Goal: Navigation & Orientation: Find specific page/section

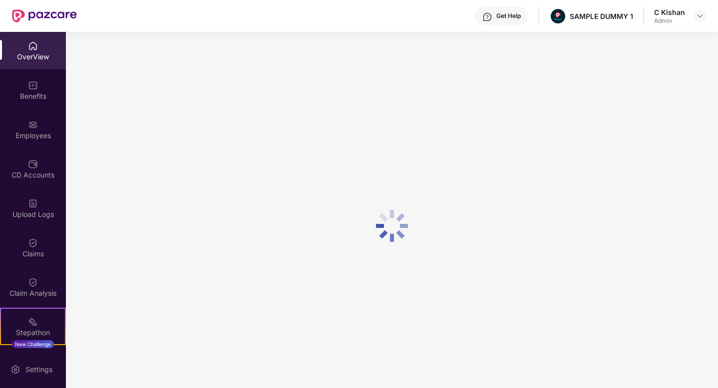
scroll to position [32, 0]
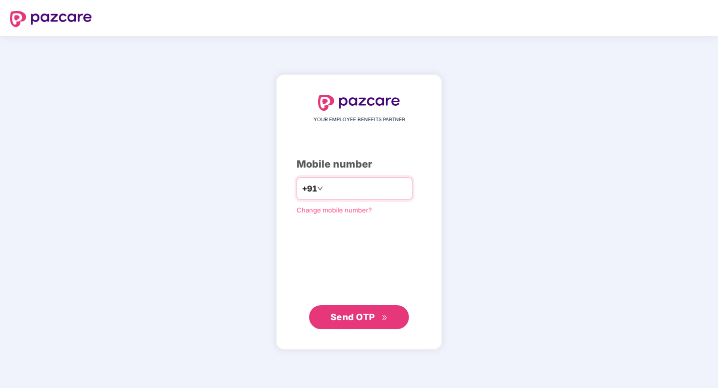
type input "**********"
click at [369, 320] on span "Send OTP" at bounding box center [352, 317] width 44 height 10
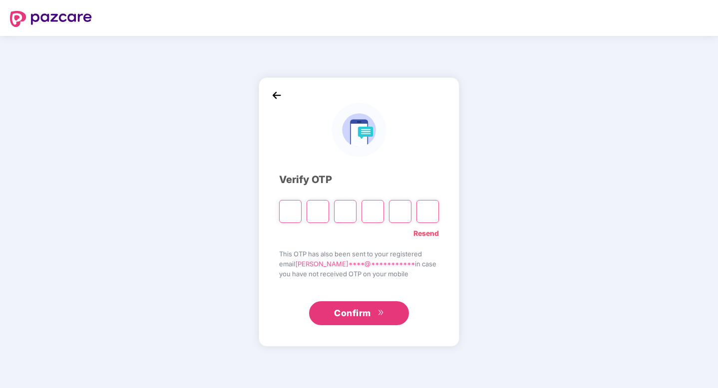
type input "*"
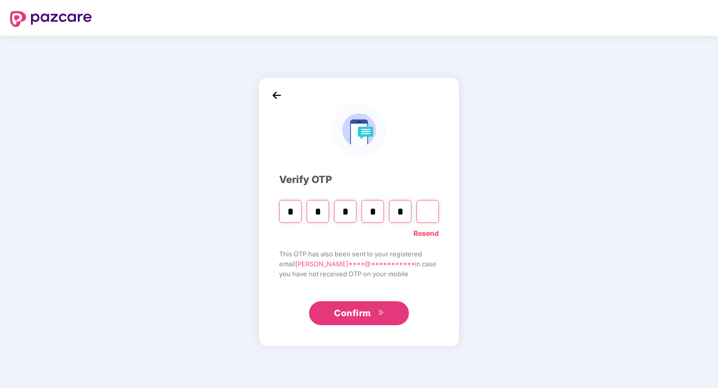
type input "*"
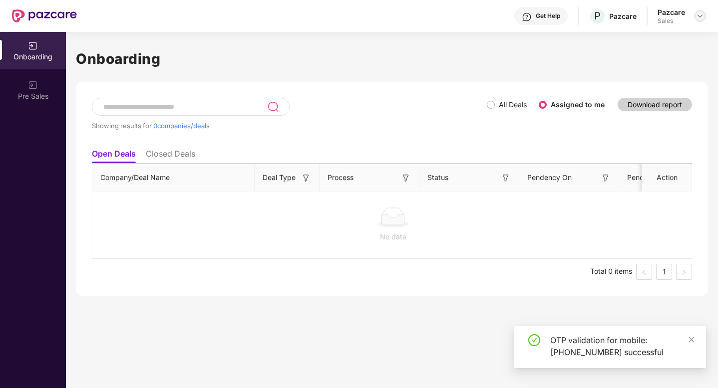
click at [703, 15] on img at bounding box center [700, 16] width 8 height 8
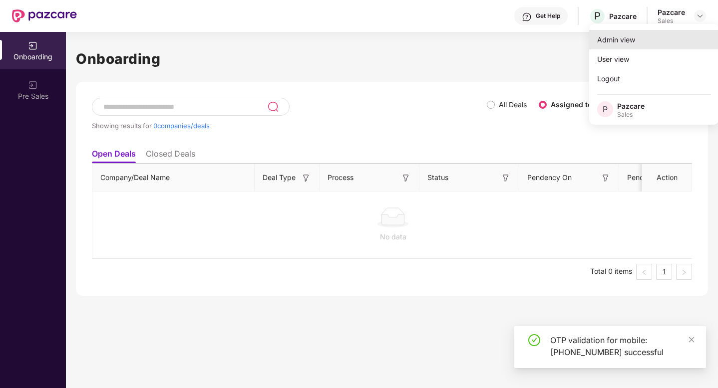
click at [647, 44] on div "Admin view" at bounding box center [654, 39] width 130 height 19
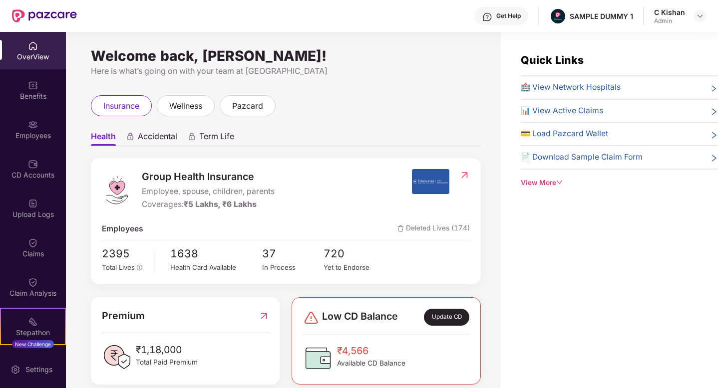
click at [349, 76] on div "Here is what’s going on with your team at Pazcare" at bounding box center [286, 71] width 390 height 12
